Goal: Contribute content: Add original content to the website for others to see

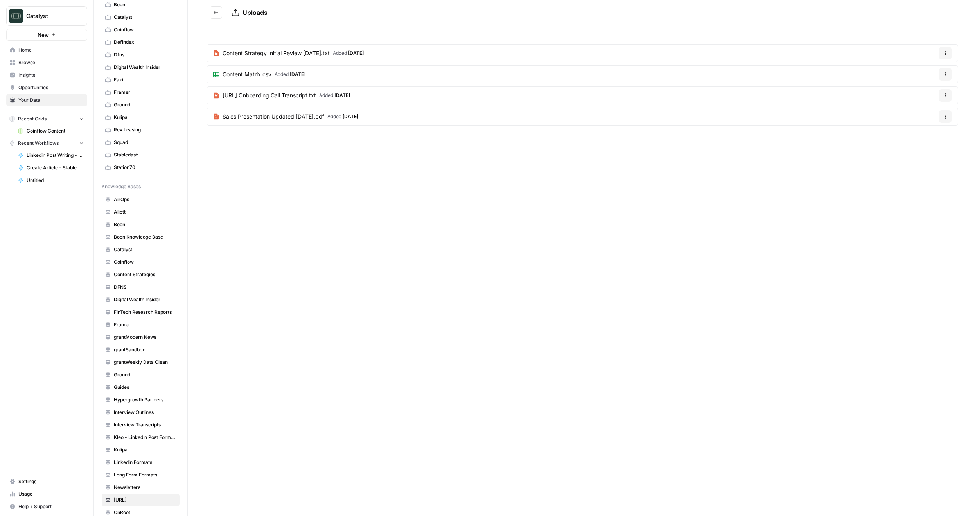
scroll to position [78, 0]
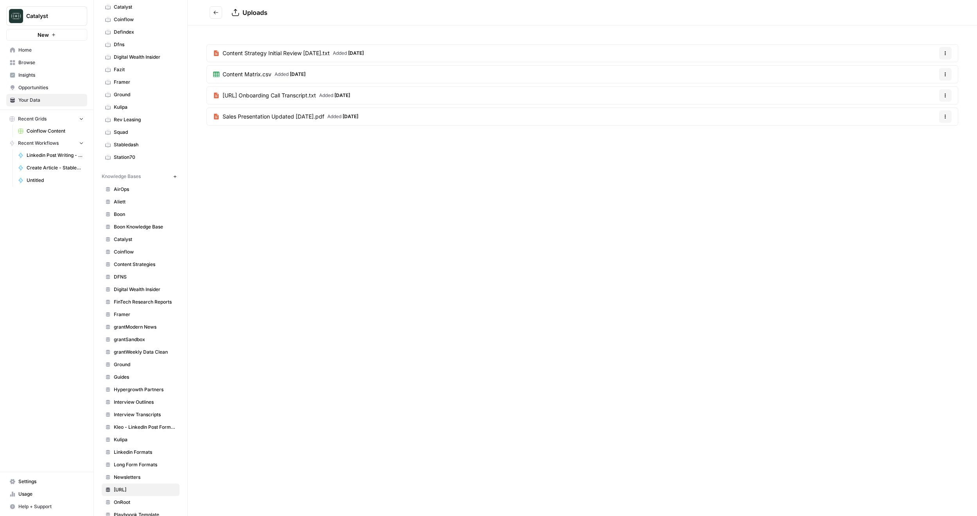
click at [125, 438] on span "Kulipa" at bounding box center [145, 439] width 62 height 7
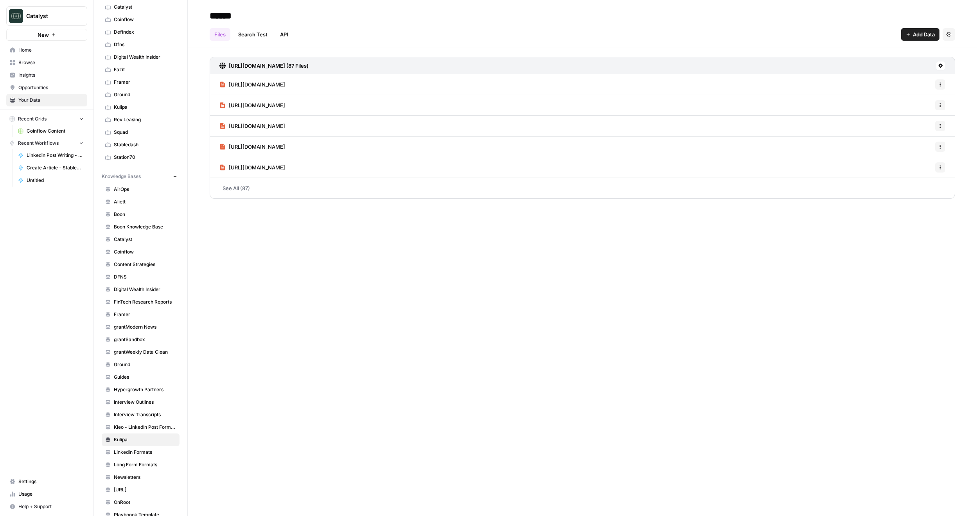
click at [922, 38] on span "Add Data" at bounding box center [923, 34] width 22 height 8
click at [903, 54] on span "Upload Files" at bounding box center [893, 53] width 71 height 8
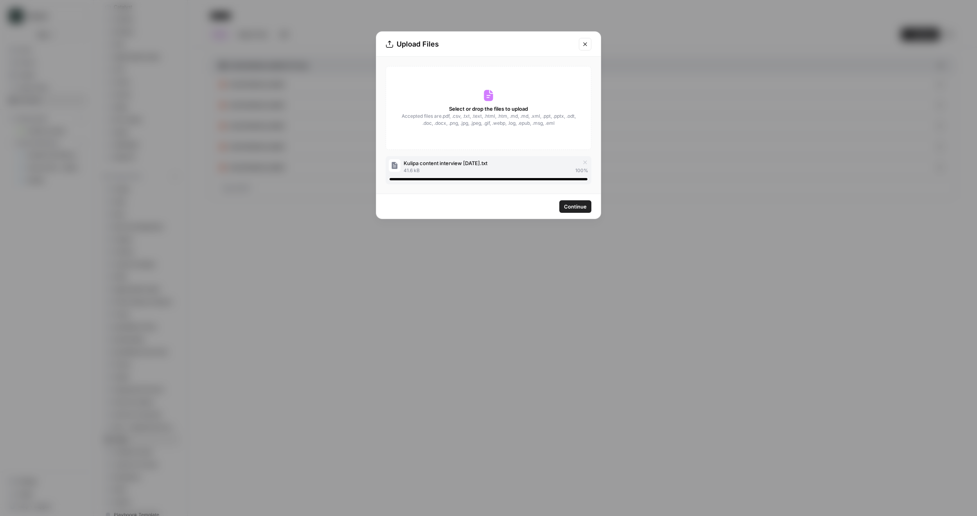
click at [575, 203] on span "Continue" at bounding box center [575, 207] width 23 height 8
